Goal: Transaction & Acquisition: Purchase product/service

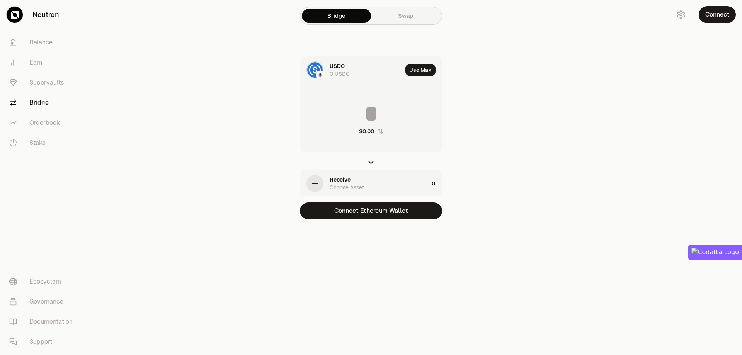
click at [322, 185] on div "button" at bounding box center [315, 183] width 17 height 17
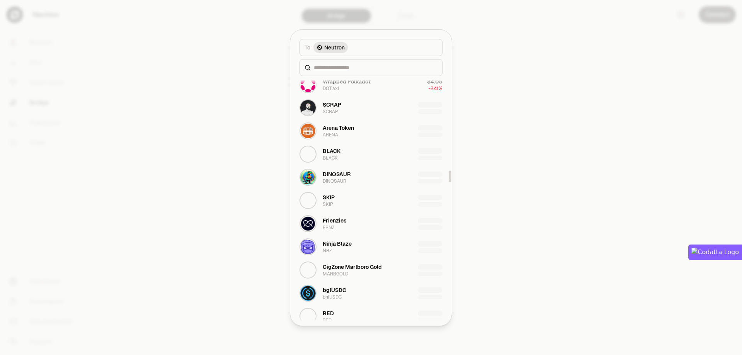
scroll to position [2126, 0]
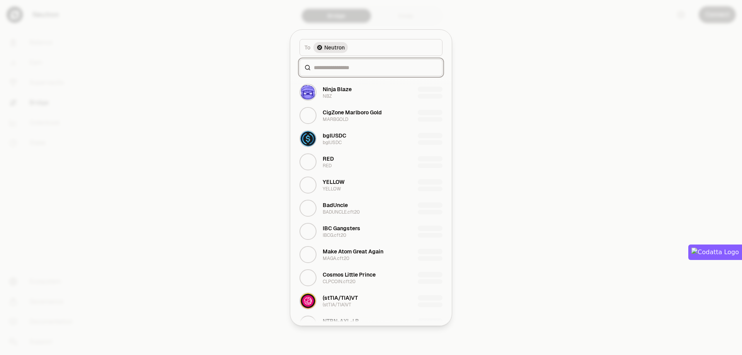
click at [363, 69] on input at bounding box center [376, 68] width 124 height 8
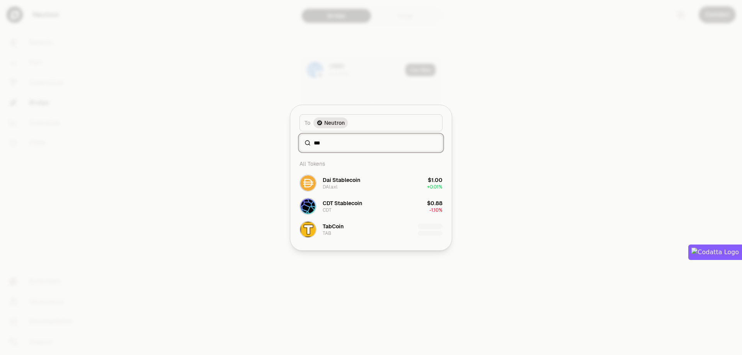
scroll to position [0, 0]
type input "***"
click at [336, 230] on div "TabCoin" at bounding box center [333, 227] width 21 height 8
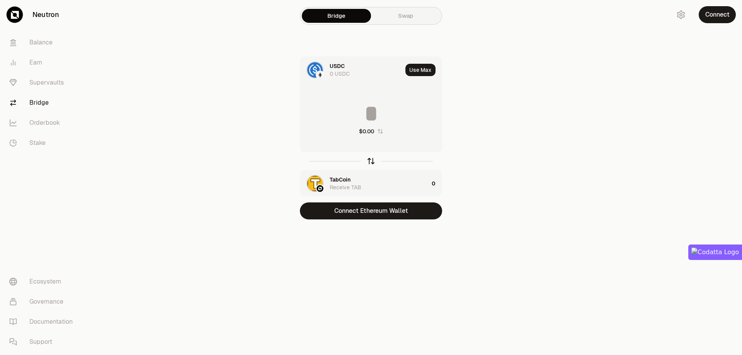
click at [370, 160] on icon "button" at bounding box center [371, 160] width 5 height 2
click at [341, 73] on div "0 TAB" at bounding box center [337, 74] width 15 height 8
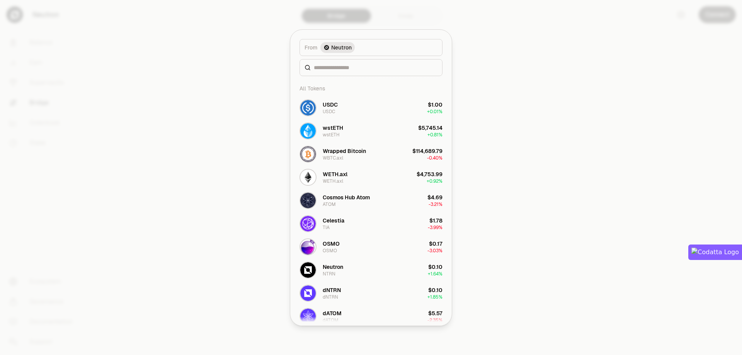
click at [247, 82] on div at bounding box center [371, 177] width 742 height 355
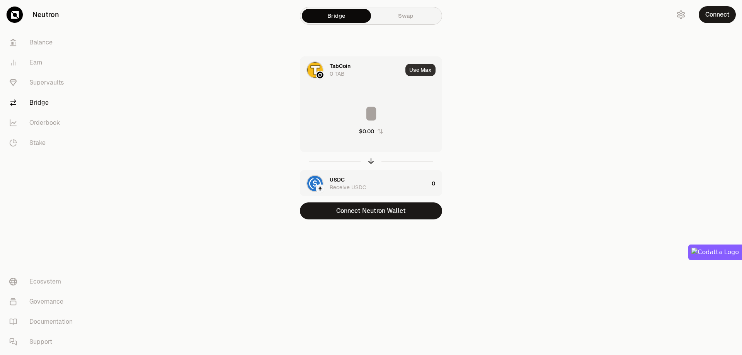
click at [423, 70] on button "Use Max" at bounding box center [421, 70] width 30 height 12
type input "*"
click at [382, 123] on input "*" at bounding box center [370, 113] width 141 height 23
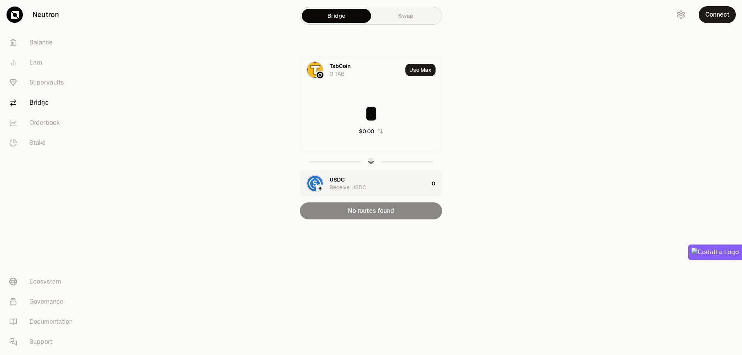
type input "*"
click at [339, 185] on div "Receive USDC" at bounding box center [348, 188] width 37 height 8
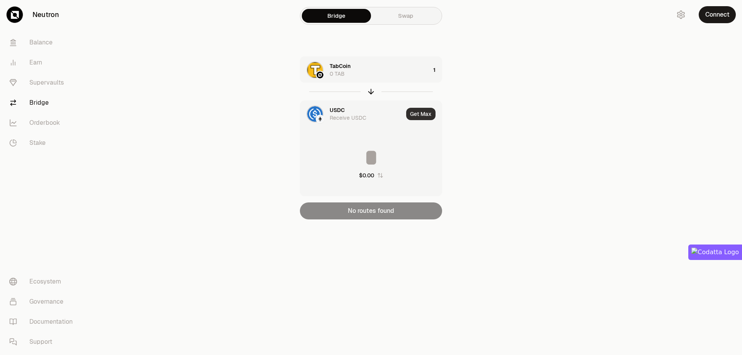
click at [424, 116] on button "Get Max" at bounding box center [420, 114] width 29 height 12
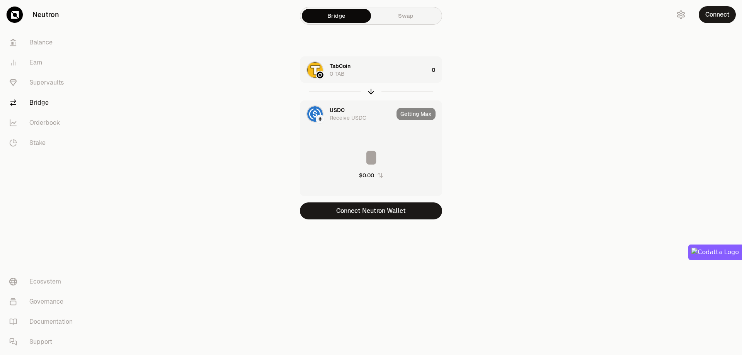
click at [333, 112] on div "USDC" at bounding box center [337, 110] width 15 height 8
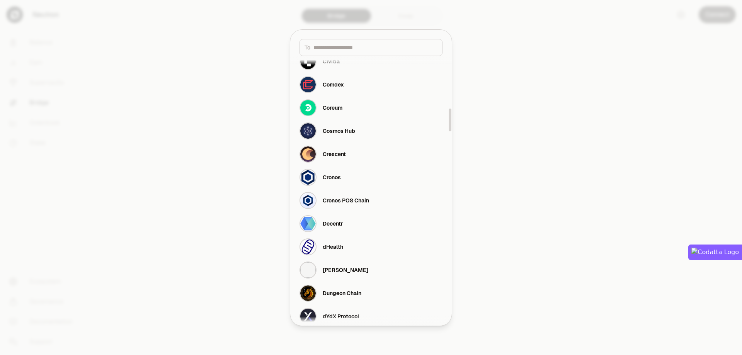
scroll to position [696, 0]
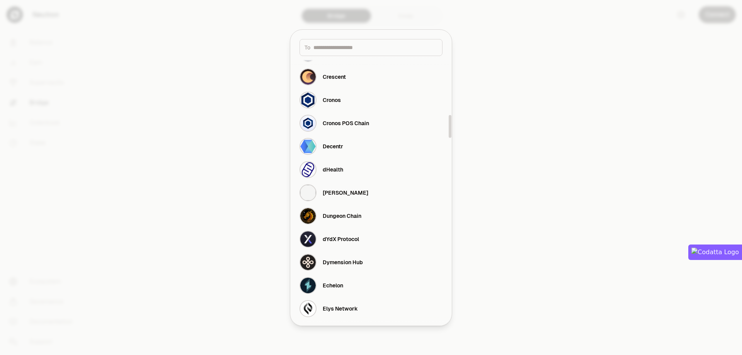
drag, startPoint x: 689, startPoint y: 78, endPoint x: 517, endPoint y: 92, distance: 172.6
click at [682, 80] on div at bounding box center [371, 177] width 742 height 355
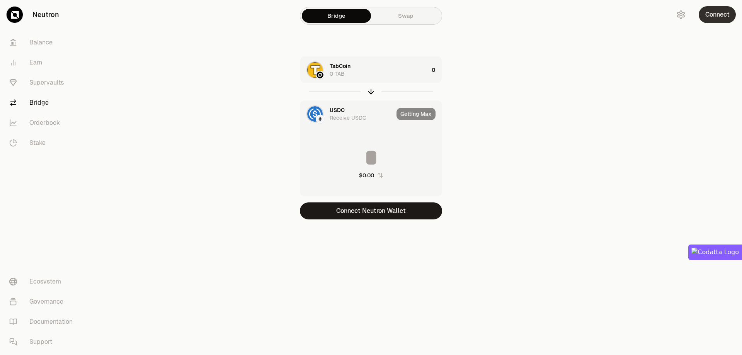
click at [719, 16] on button "Connect" at bounding box center [717, 14] width 37 height 17
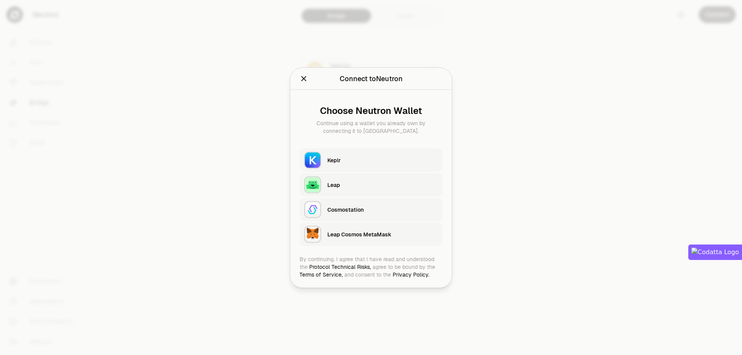
click at [343, 160] on div "Keplr" at bounding box center [382, 160] width 111 height 8
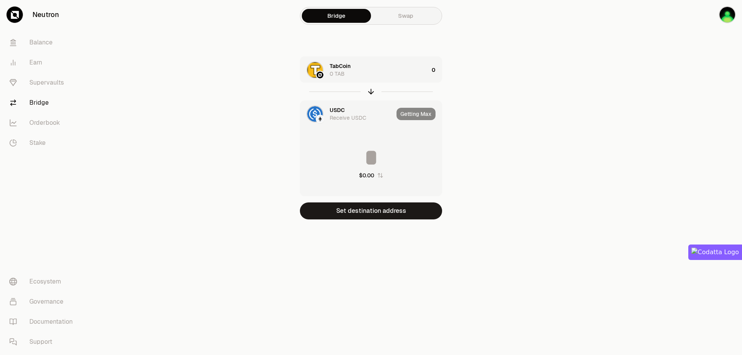
click at [423, 77] on div "TabCoin 0 TAB" at bounding box center [379, 69] width 99 height 15
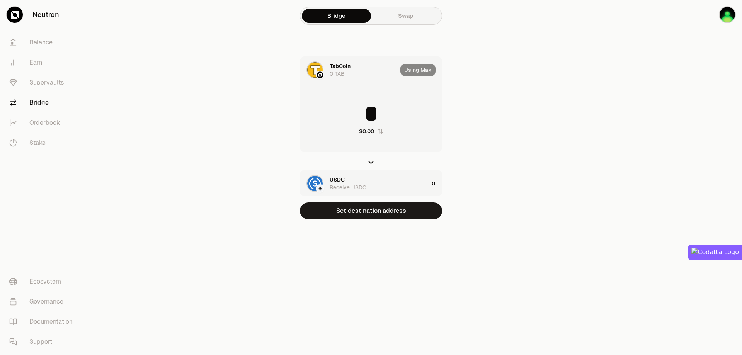
click at [388, 119] on input "*" at bounding box center [370, 113] width 141 height 23
type input "*"
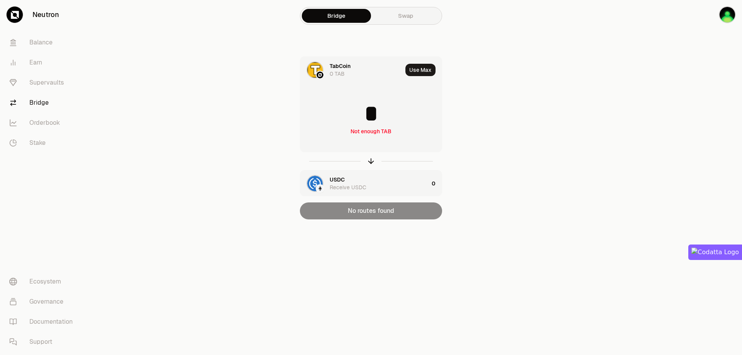
click at [399, 184] on div "USDC Receive USDC" at bounding box center [379, 183] width 99 height 15
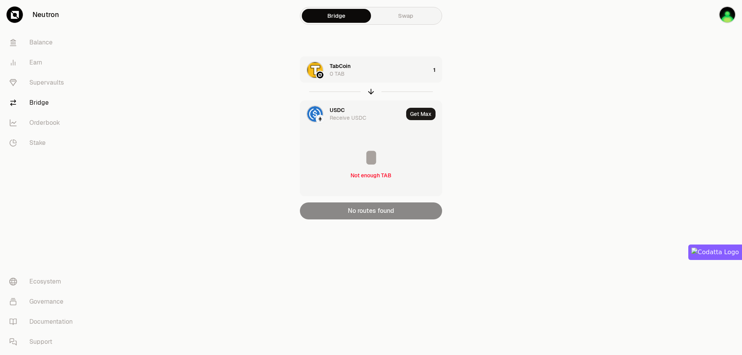
click at [356, 114] on div "Receive USDC" at bounding box center [348, 118] width 37 height 8
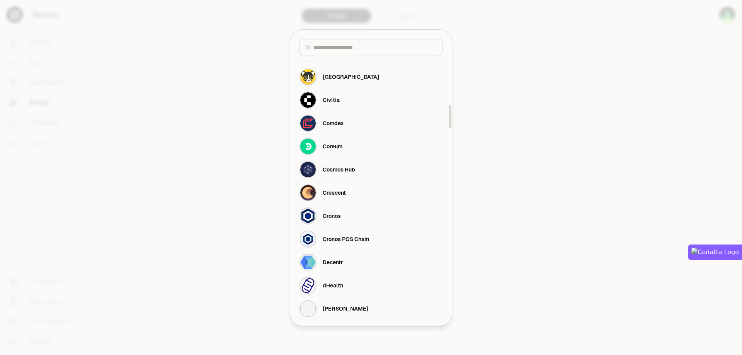
scroll to position [619, 0]
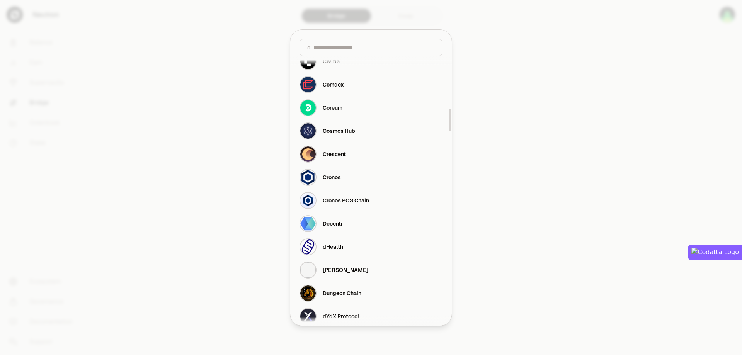
click at [511, 210] on div at bounding box center [371, 177] width 742 height 355
